Goal: Use online tool/utility: Use online tool/utility

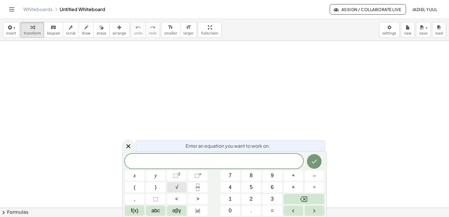
click at [171, 191] on button "√" at bounding box center [177, 187] width 20 height 10
click at [298, 199] on button "Backspace" at bounding box center [303, 199] width 41 height 10
click at [226, 190] on button "4" at bounding box center [230, 187] width 20 height 10
click at [174, 177] on span "⬚" at bounding box center [175, 175] width 5 height 6
click at [253, 162] on span "4 a ( 2 a · 5 4 ) + (4b a^2 ​" at bounding box center [214, 161] width 178 height 10
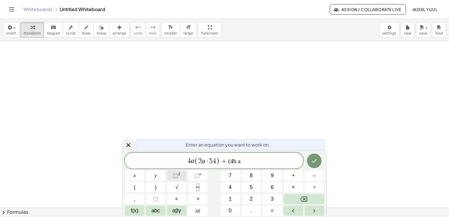
click at [182, 177] on button "⬚ 2" at bounding box center [177, 175] width 20 height 10
click at [191, 173] on button "⬚ n" at bounding box center [198, 175] width 20 height 10
click at [195, 176] on span "⬚" at bounding box center [196, 175] width 5 height 6
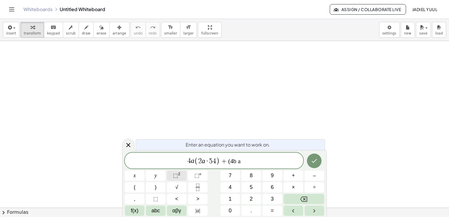
click at [174, 173] on span "⬚" at bounding box center [175, 175] width 5 height 6
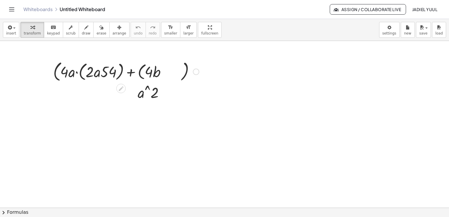
click at [102, 72] on div at bounding box center [126, 71] width 152 height 24
click at [29, 36] on button "transform" at bounding box center [32, 30] width 24 height 16
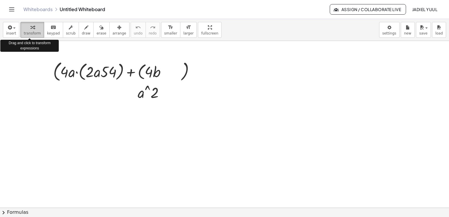
click at [30, 30] on icon "button" at bounding box center [32, 27] width 4 height 7
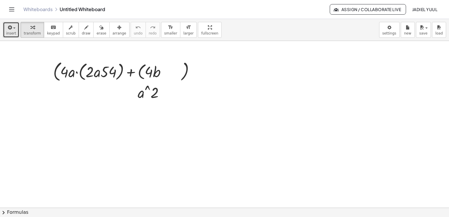
click at [17, 37] on button "insert" at bounding box center [11, 30] width 16 height 16
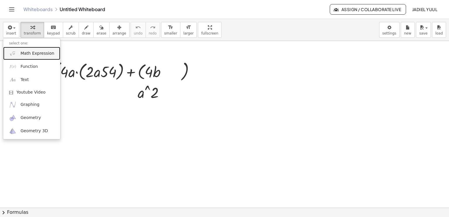
click at [18, 58] on link "Math Expression" at bounding box center [31, 53] width 57 height 13
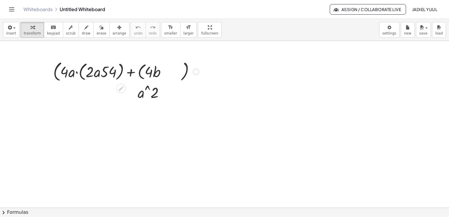
click at [122, 87] on icon at bounding box center [121, 88] width 5 height 5
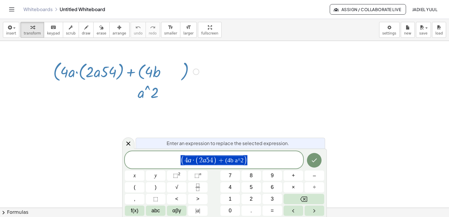
click at [250, 157] on span "( 4 a · ( 2 a 5 4 ) + (4b a^2 )" at bounding box center [214, 160] width 178 height 11
click at [186, 161] on span "( ​ 4 a · ( 2 a 5 4 ) + (4b a )" at bounding box center [214, 160] width 61 height 10
click at [259, 164] on span "( 4 a · ( 2 a 5 4 ) + (4b a ) ​" at bounding box center [214, 160] width 178 height 11
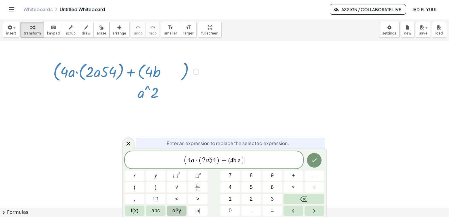
click at [177, 207] on span "αβγ" at bounding box center [176, 211] width 9 height 8
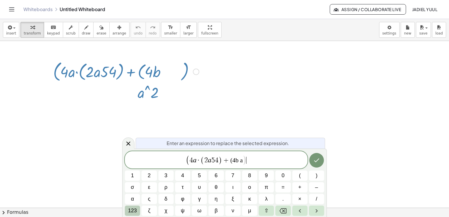
click at [137, 211] on button "123" at bounding box center [132, 210] width 15 height 10
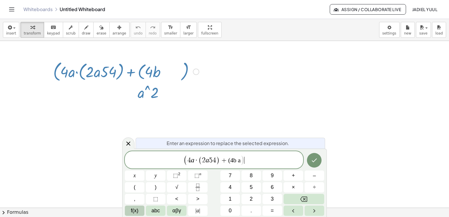
click at [135, 212] on span "f(x)" at bounding box center [135, 211] width 8 height 8
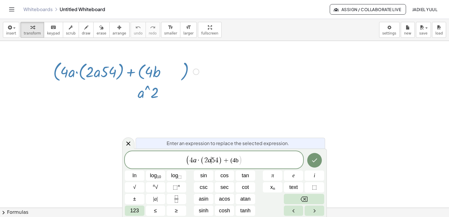
click at [210, 158] on var "a" at bounding box center [210, 160] width 4 height 8
click at [245, 161] on span ")" at bounding box center [245, 160] width 4 height 10
click at [321, 160] on button "Done" at bounding box center [314, 160] width 15 height 15
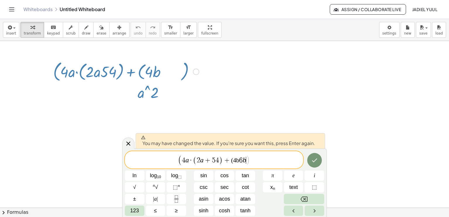
click at [248, 160] on span ")" at bounding box center [248, 160] width 4 height 10
drag, startPoint x: 322, startPoint y: 158, endPoint x: 319, endPoint y: 158, distance: 3.2
click at [213, 170] on div at bounding box center [204, 175] width 20 height 10
click at [319, 158] on button "Done" at bounding box center [314, 160] width 15 height 15
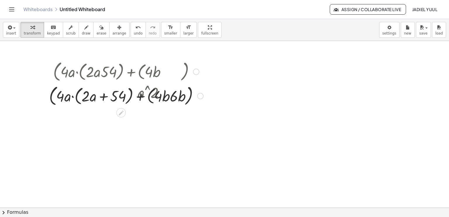
click at [84, 77] on div at bounding box center [126, 71] width 160 height 24
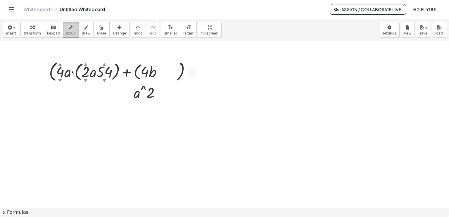
click at [66, 30] on div "button" at bounding box center [71, 27] width 10 height 7
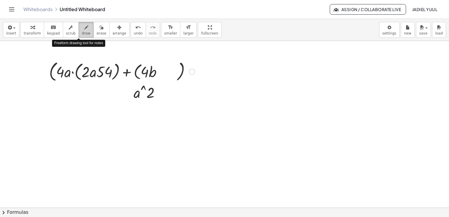
click at [82, 30] on div "button" at bounding box center [86, 27] width 9 height 7
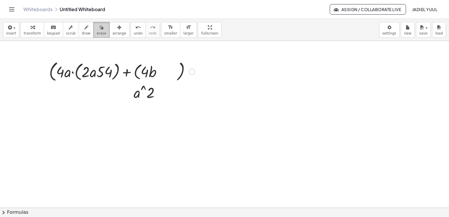
click at [93, 26] on button "erase" at bounding box center [101, 30] width 16 height 16
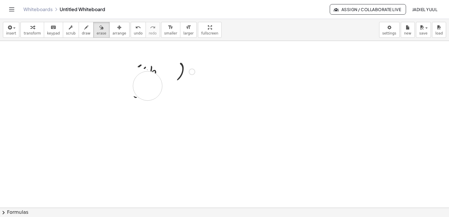
drag, startPoint x: 39, startPoint y: 67, endPoint x: 148, endPoint y: 86, distance: 110.3
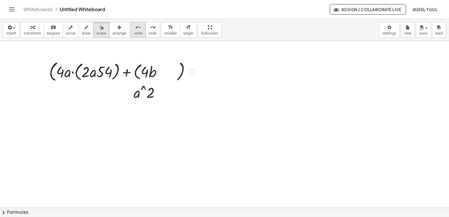
click at [134, 32] on span "undo" at bounding box center [138, 33] width 9 height 4
click at [14, 30] on button "insert" at bounding box center [11, 30] width 16 height 16
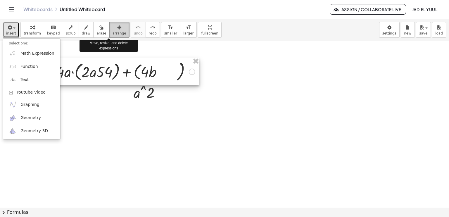
click at [117, 26] on icon "button" at bounding box center [119, 27] width 4 height 7
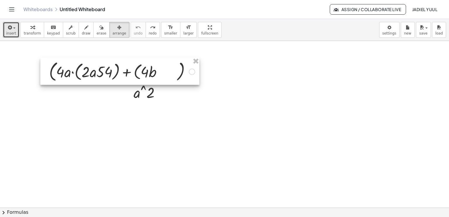
click at [191, 73] on div at bounding box center [119, 71] width 159 height 27
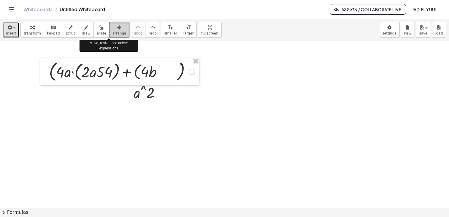
click at [113, 28] on div "button" at bounding box center [120, 27] width 14 height 7
click at [113, 30] on div "button" at bounding box center [120, 27] width 14 height 7
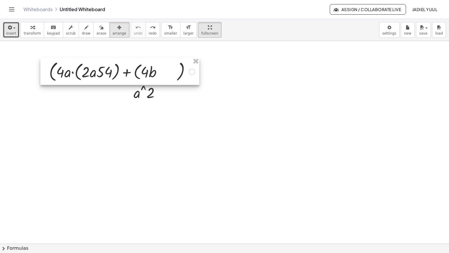
drag, startPoint x: 187, startPoint y: 33, endPoint x: 187, endPoint y: 55, distance: 21.9
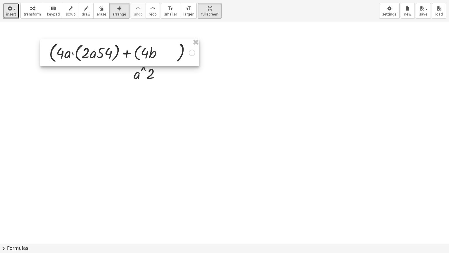
click at [187, 55] on div "insert select one: Math Expression Function Text Youtube Video Graphing Geometr…" at bounding box center [224, 126] width 449 height 253
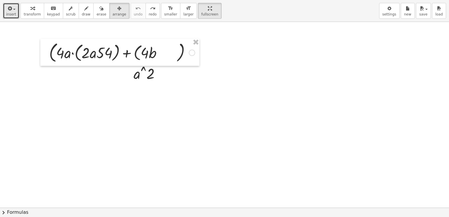
click at [143, 91] on div at bounding box center [224, 207] width 449 height 371
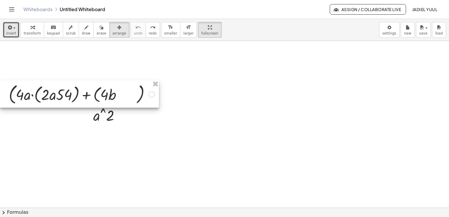
drag, startPoint x: 191, startPoint y: 73, endPoint x: 137, endPoint y: 96, distance: 58.9
click at [137, 96] on div at bounding box center [79, 93] width 159 height 27
click at [154, 95] on div at bounding box center [79, 93] width 159 height 27
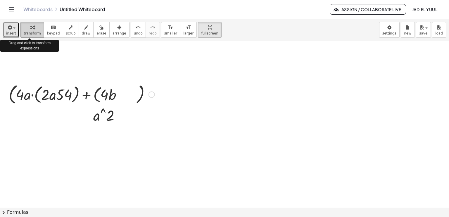
click at [30, 27] on icon "button" at bounding box center [32, 27] width 4 height 7
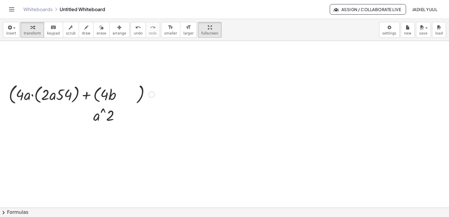
click at [0, 25] on div "insert select one: Math Expression Function Text Youtube Video Graphing Geometr…" at bounding box center [224, 30] width 449 height 22
click at [151, 94] on div at bounding box center [151, 94] width 6 height 6
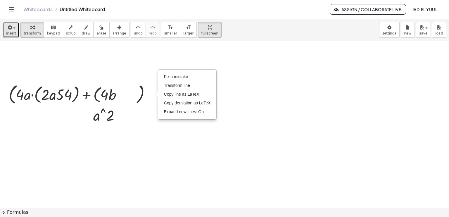
click at [11, 30] on icon "button" at bounding box center [9, 27] width 5 height 7
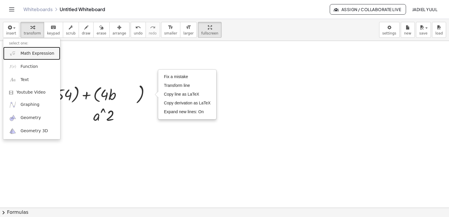
click at [19, 55] on link "Math Expression" at bounding box center [31, 53] width 57 height 13
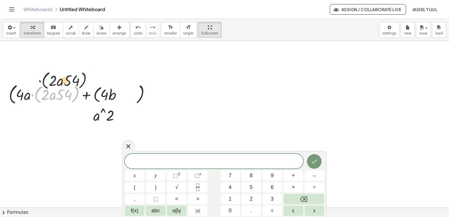
drag, startPoint x: 78, startPoint y: 104, endPoint x: 91, endPoint y: 79, distance: 28.6
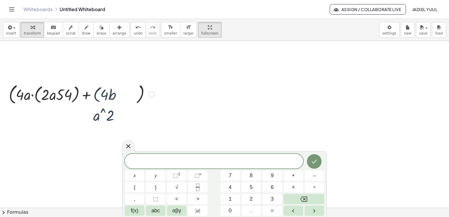
click at [102, 93] on div at bounding box center [82, 94] width 152 height 24
click at [132, 93] on div at bounding box center [82, 94] width 152 height 24
click at [112, 97] on div at bounding box center [82, 94] width 152 height 24
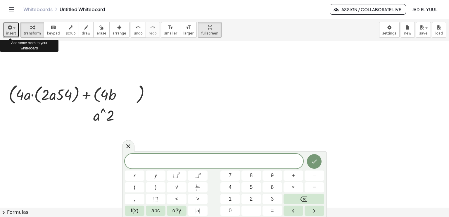
click at [16, 28] on button "insert" at bounding box center [11, 30] width 16 height 16
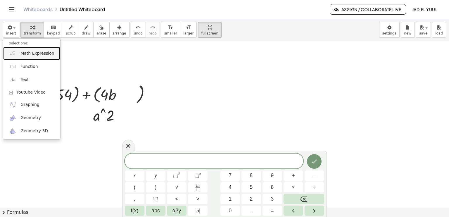
click at [16, 56] on link "Math Expression" at bounding box center [31, 53] width 57 height 13
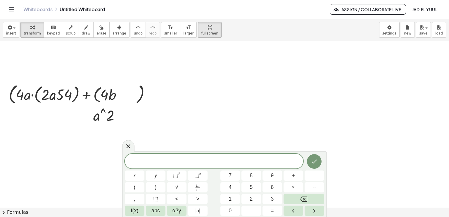
click at [163, 160] on span "​" at bounding box center [214, 162] width 178 height 8
click at [320, 158] on button "Done" at bounding box center [314, 161] width 15 height 15
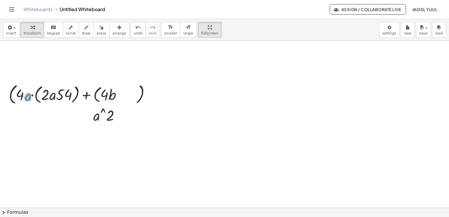
click at [30, 96] on div at bounding box center [82, 94] width 152 height 24
drag, startPoint x: 20, startPoint y: 91, endPoint x: 50, endPoint y: 93, distance: 30.4
click at [50, 93] on div at bounding box center [82, 94] width 152 height 24
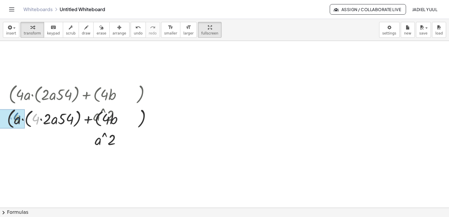
drag, startPoint x: 33, startPoint y: 118, endPoint x: 13, endPoint y: 118, distance: 20.2
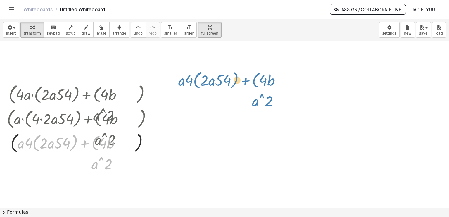
drag, startPoint x: 112, startPoint y: 145, endPoint x: 274, endPoint y: 82, distance: 173.2
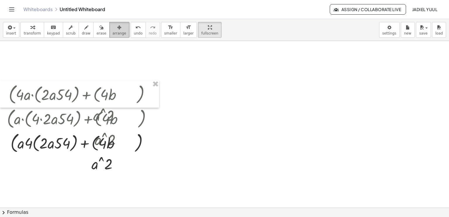
click at [115, 28] on button "arrange" at bounding box center [119, 30] width 20 height 16
